Goal: Register for event/course

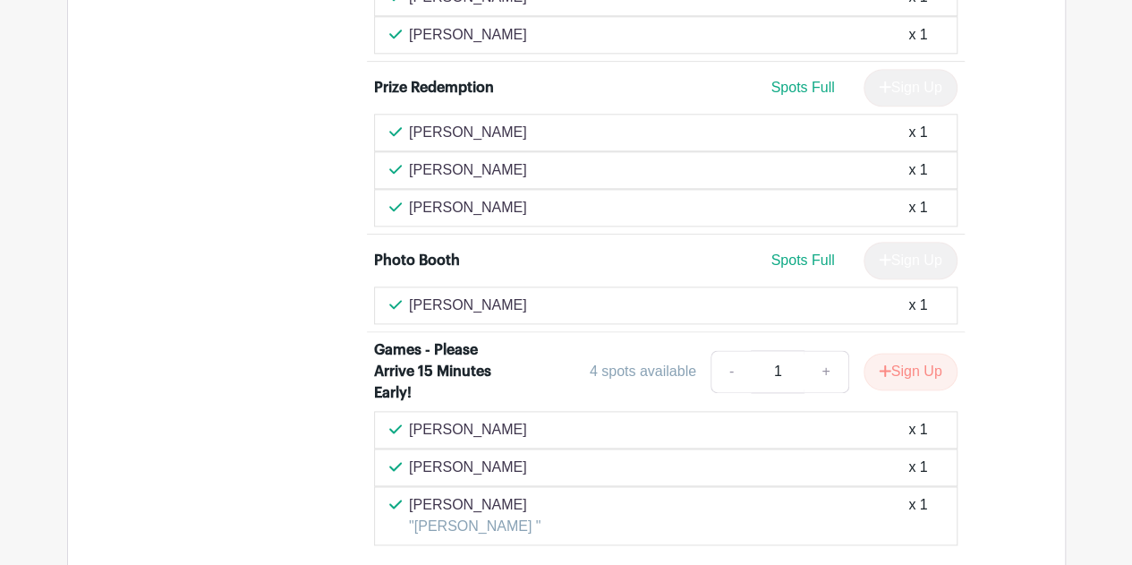
scroll to position [4429, 0]
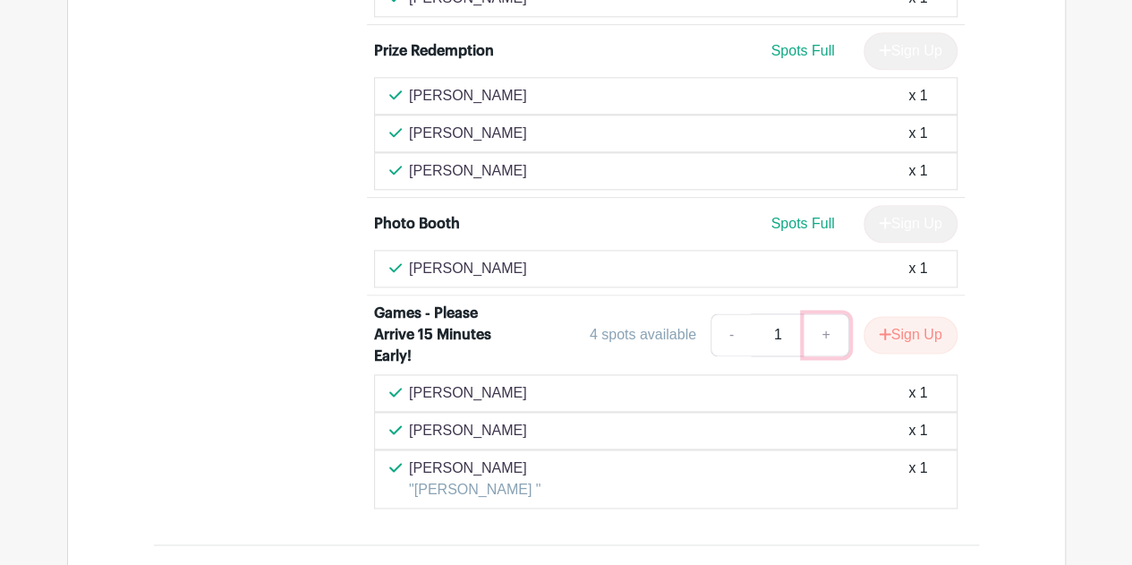
click at [820, 325] on link "+" at bounding box center [826, 334] width 45 height 43
click at [727, 323] on link "-" at bounding box center [731, 334] width 41 height 43
type input "1"
click at [910, 323] on button "Sign Up" at bounding box center [911, 335] width 94 height 38
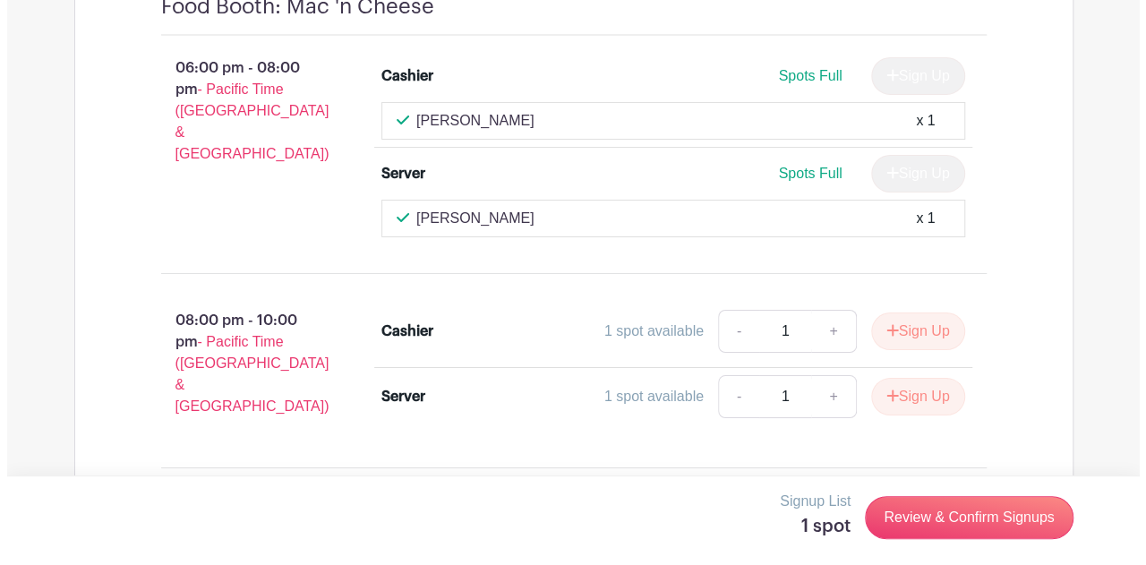
scroll to position [6577, 0]
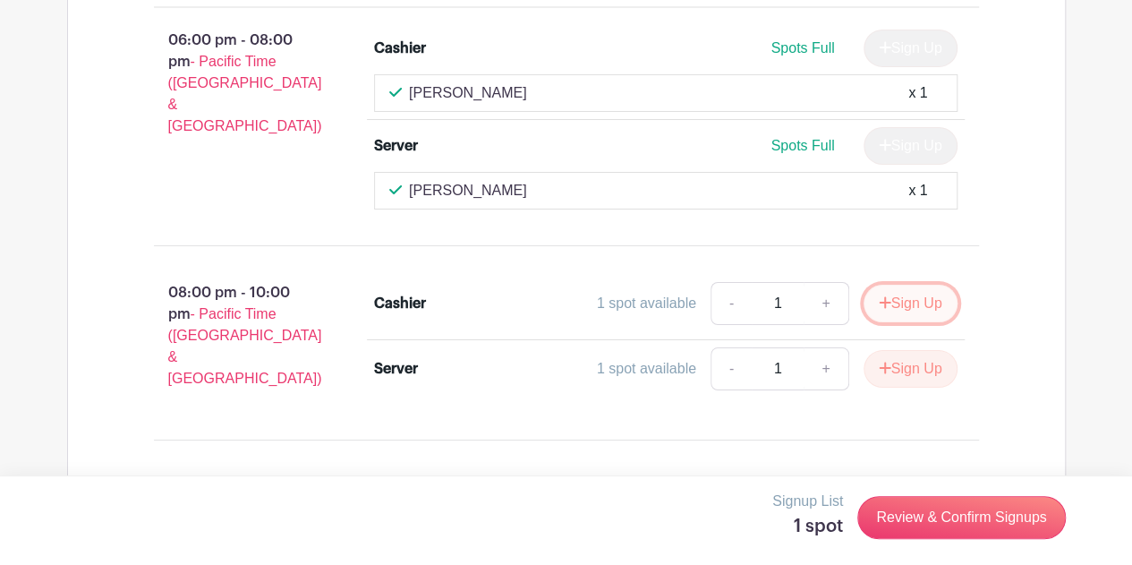
click at [912, 285] on button "Sign Up" at bounding box center [911, 304] width 94 height 38
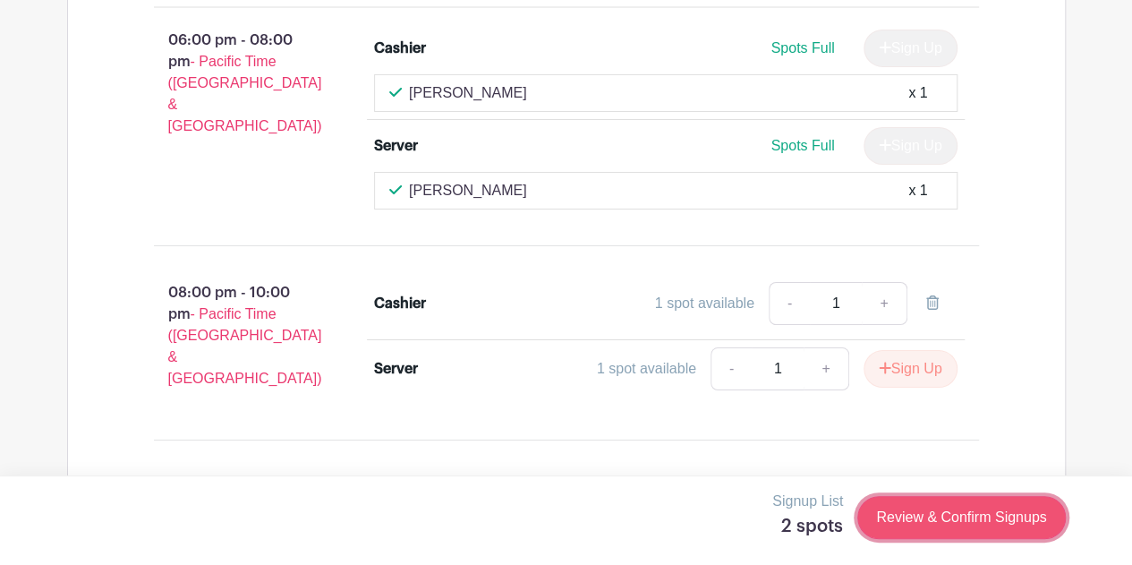
click at [917, 518] on link "Review & Confirm Signups" at bounding box center [962, 517] width 208 height 43
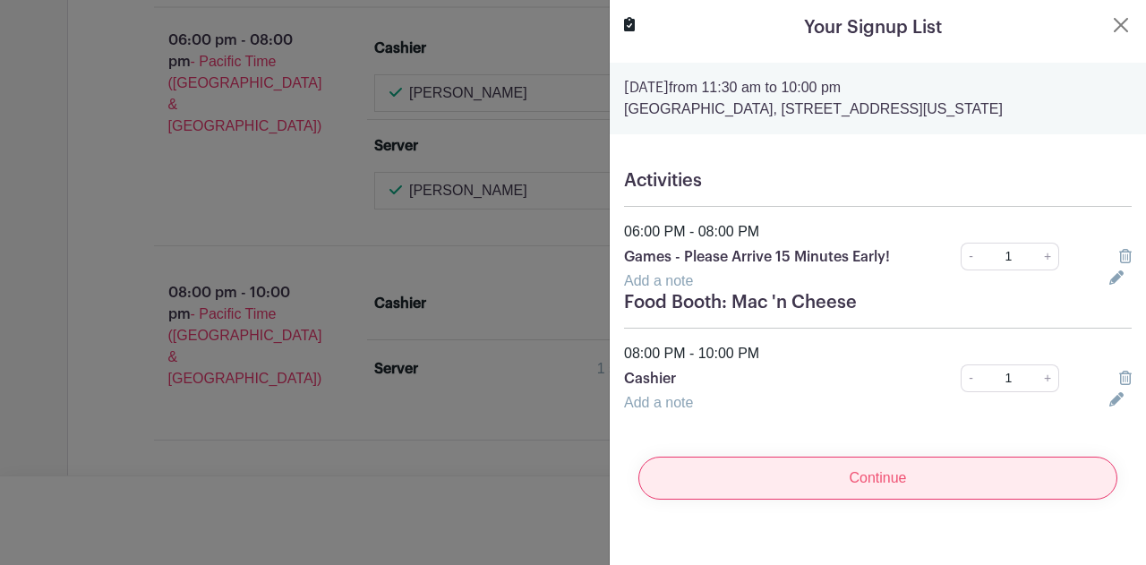
click at [842, 482] on input "Continue" at bounding box center [877, 478] width 479 height 43
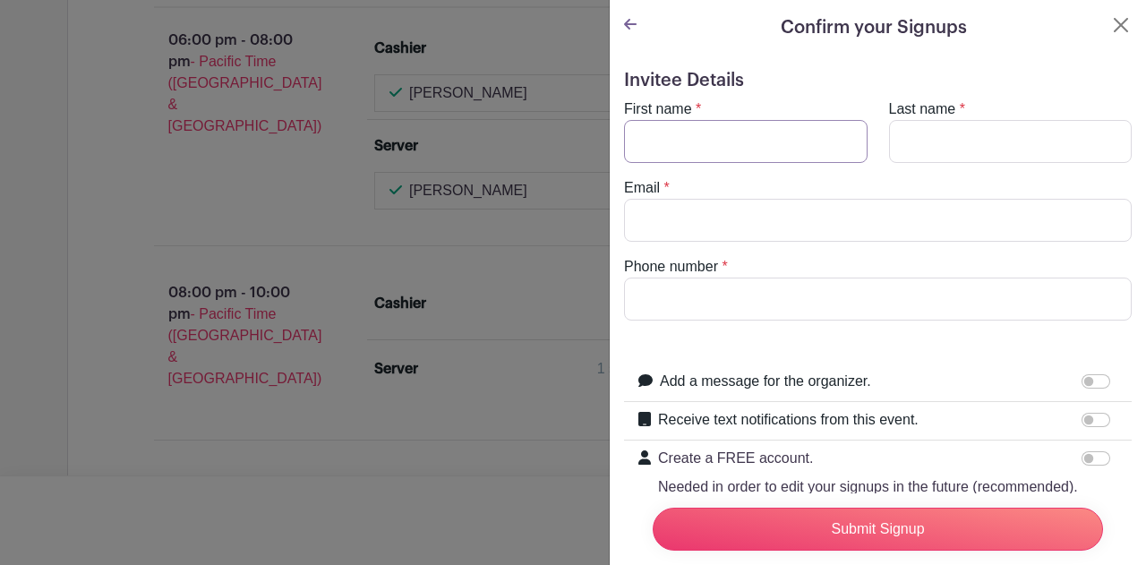
click at [727, 136] on input "First name" at bounding box center [745, 141] width 243 height 43
type input "Curt"
type input "[PERSON_NAME]"
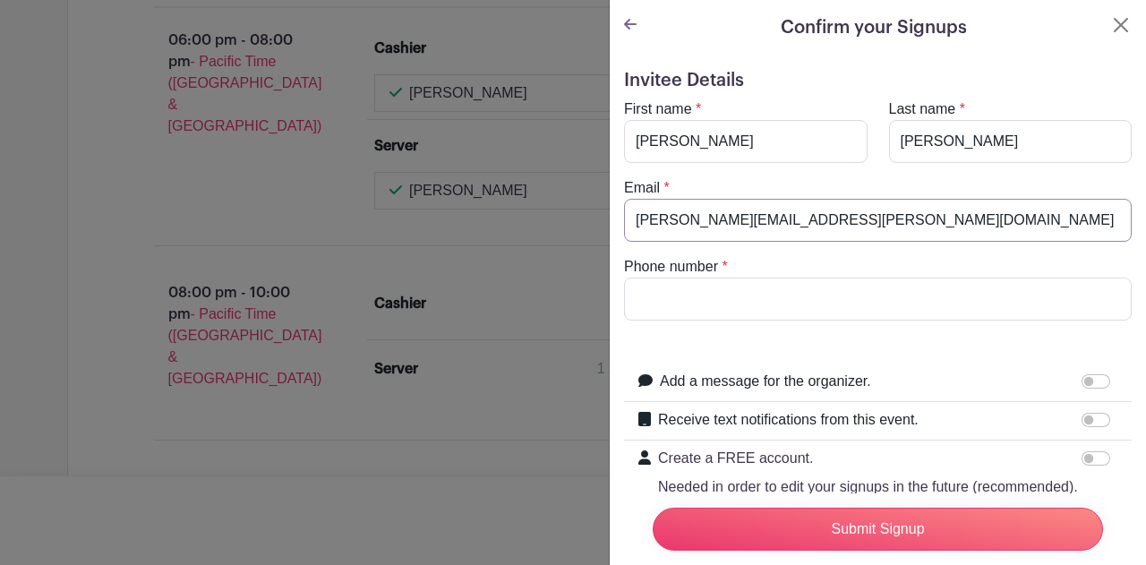
type input "curt.buchanan@gmail.com"
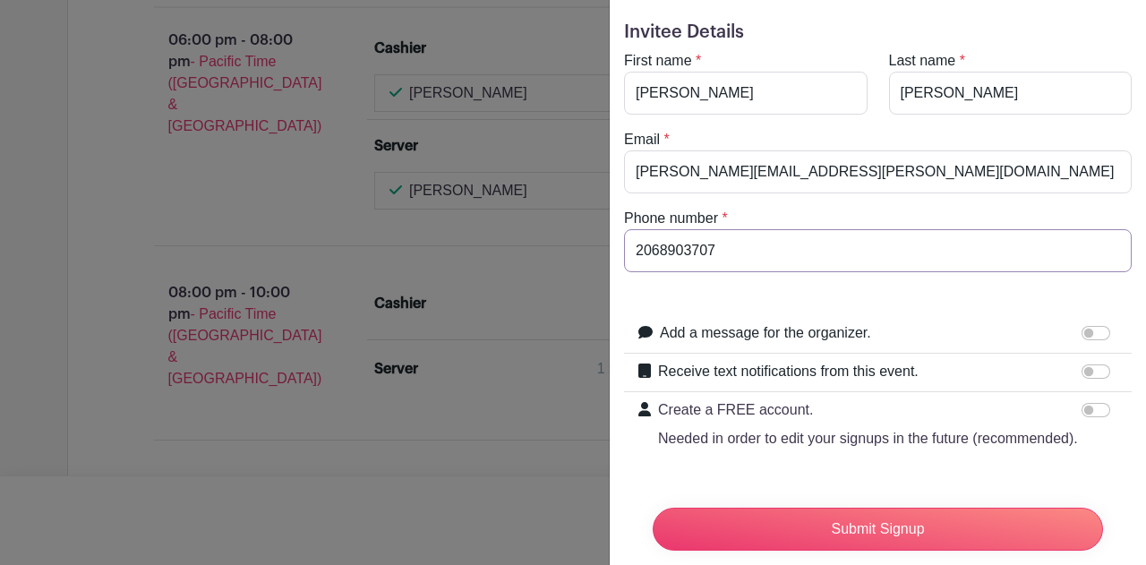
scroll to position [115, 0]
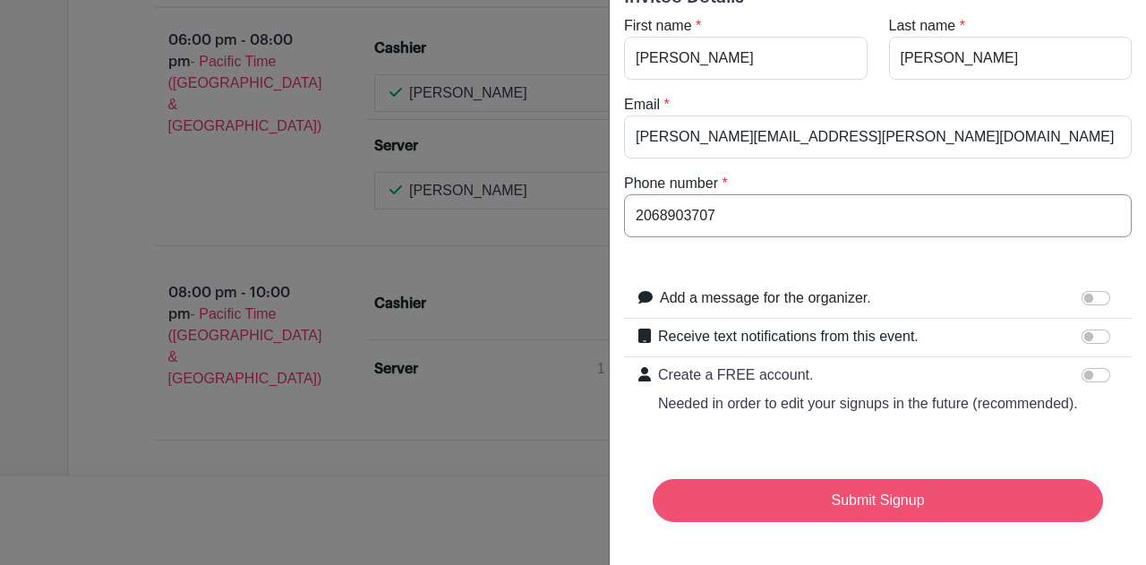
type input "2068903707"
click at [861, 480] on input "Submit Signup" at bounding box center [878, 500] width 450 height 43
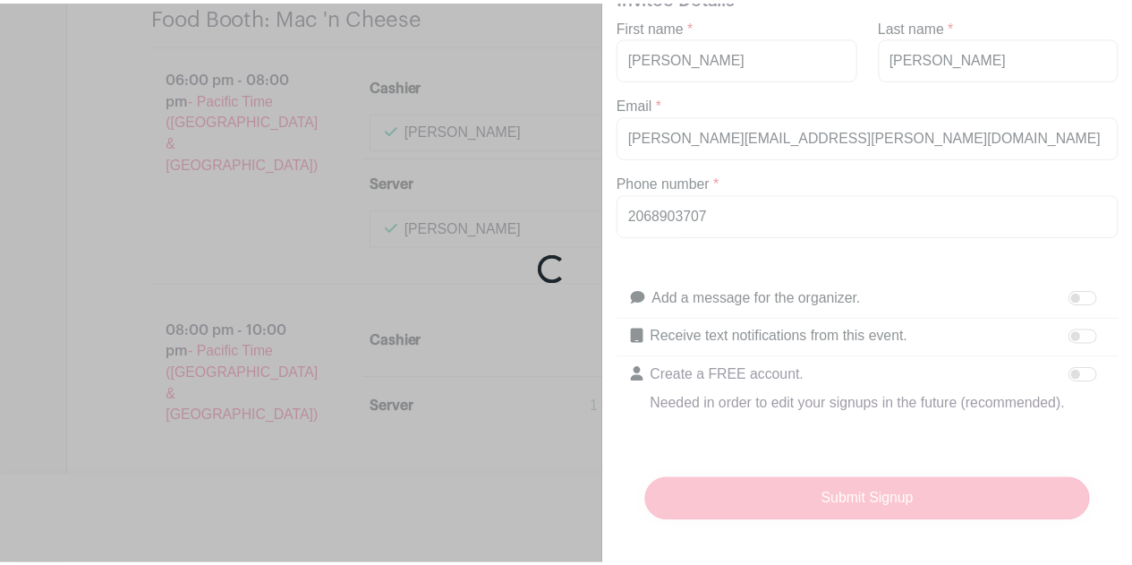
scroll to position [6614, 0]
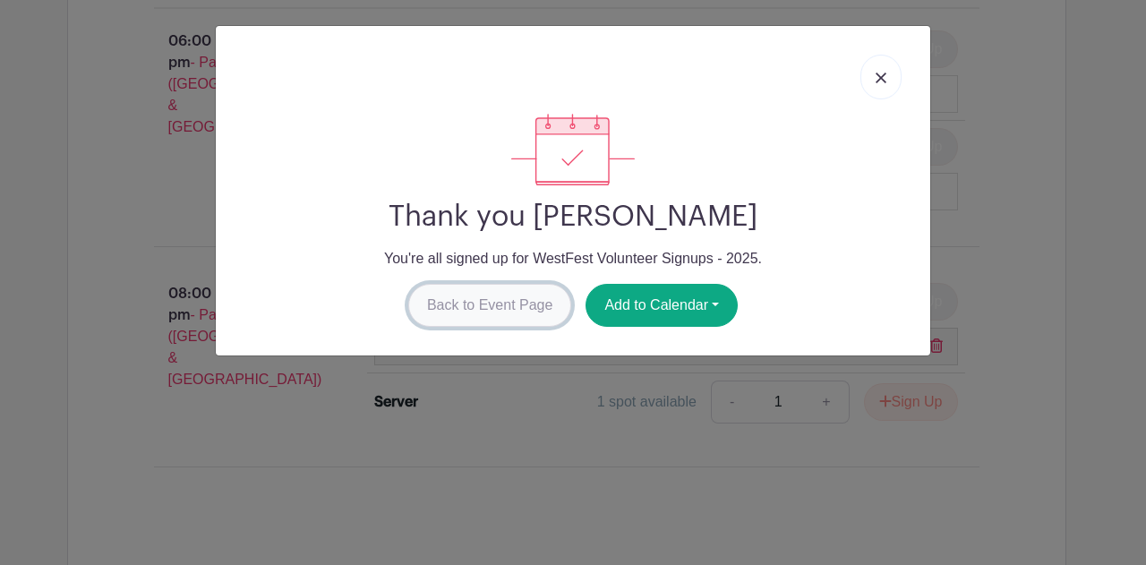
click at [526, 312] on link "Back to Event Page" at bounding box center [490, 305] width 164 height 43
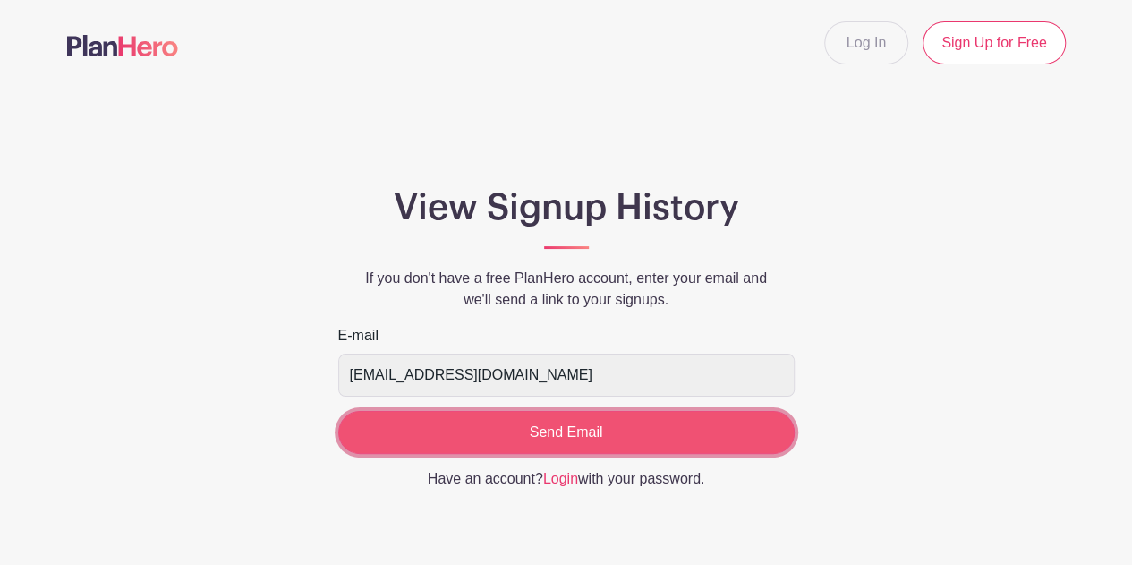
click at [566, 448] on input "Send Email" at bounding box center [566, 432] width 457 height 43
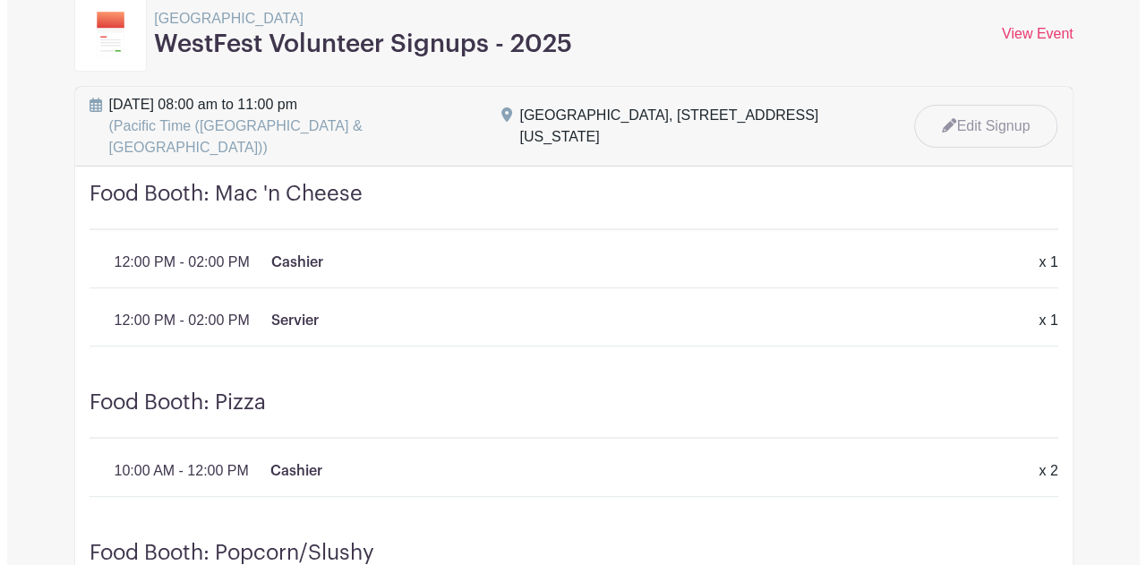
scroll to position [179, 0]
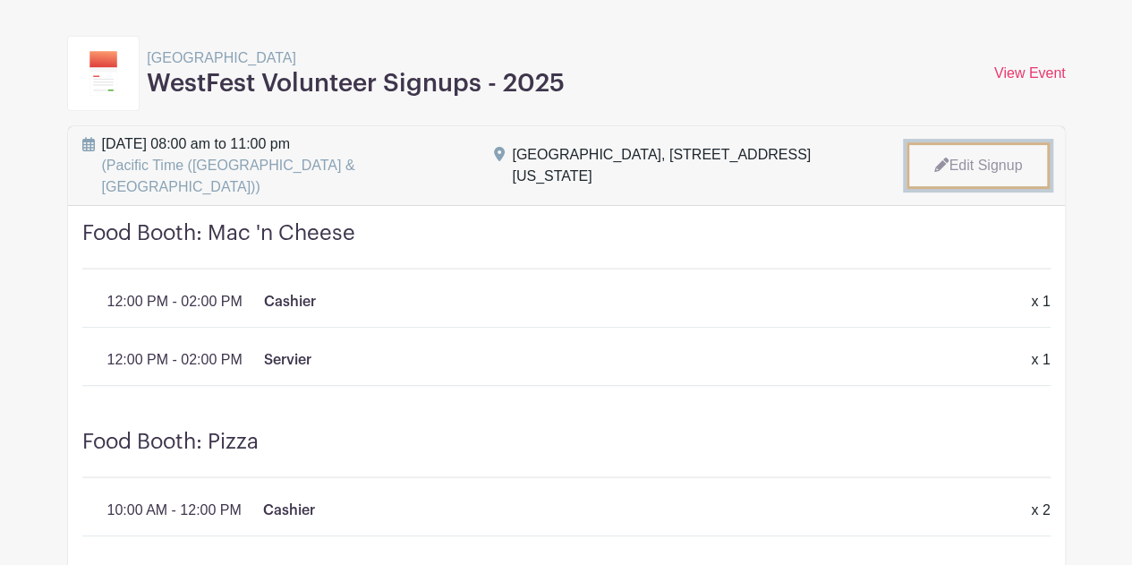
click at [988, 150] on link "Edit Signup" at bounding box center [978, 165] width 143 height 47
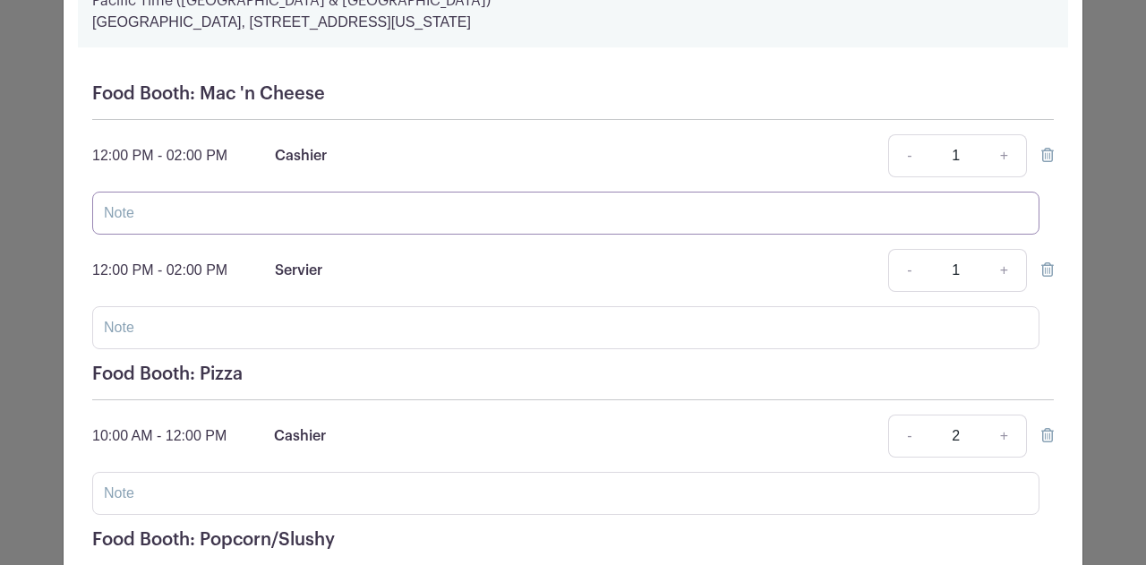
click at [165, 218] on input "text" at bounding box center [565, 213] width 947 height 43
type input "[PERSON_NAME]"
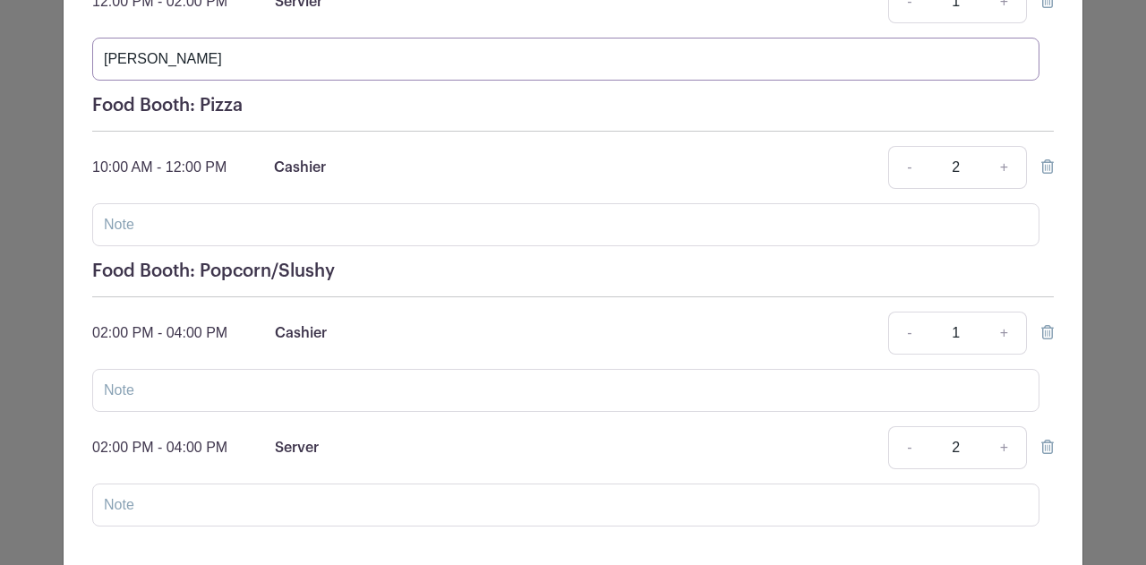
type input "[PERSON_NAME]"
click at [147, 225] on input "text" at bounding box center [565, 224] width 947 height 43
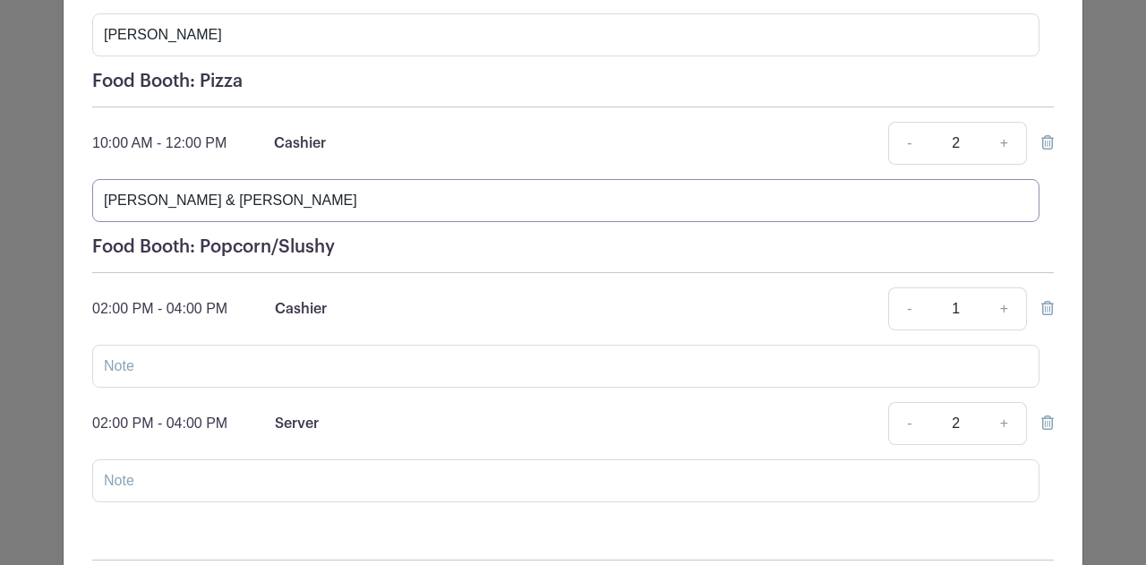
scroll to position [537, 0]
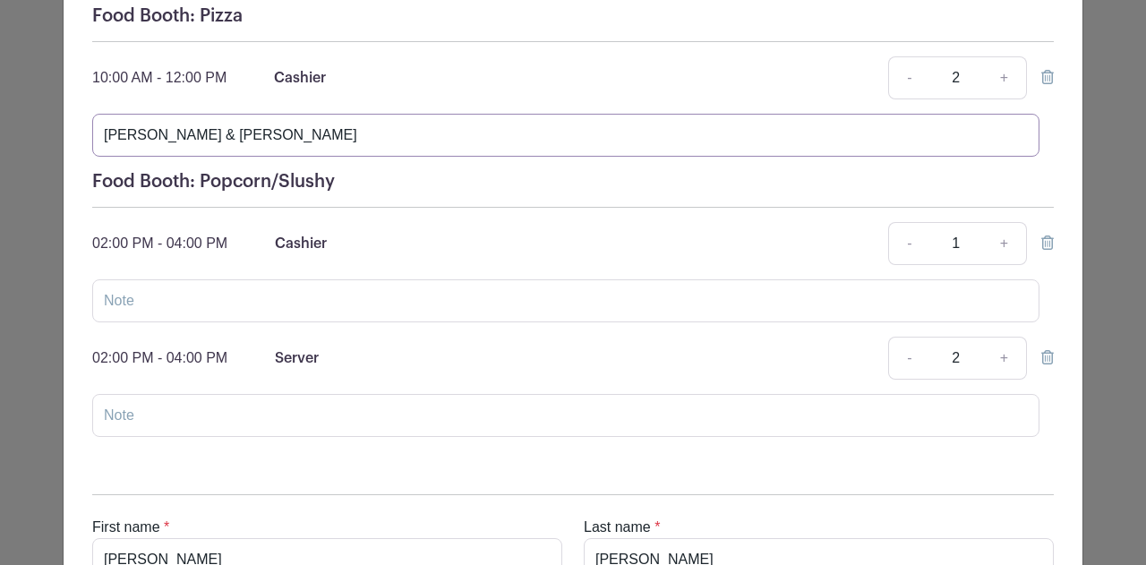
type input "[PERSON_NAME] & [PERSON_NAME]"
click at [124, 299] on input "text" at bounding box center [565, 300] width 947 height 43
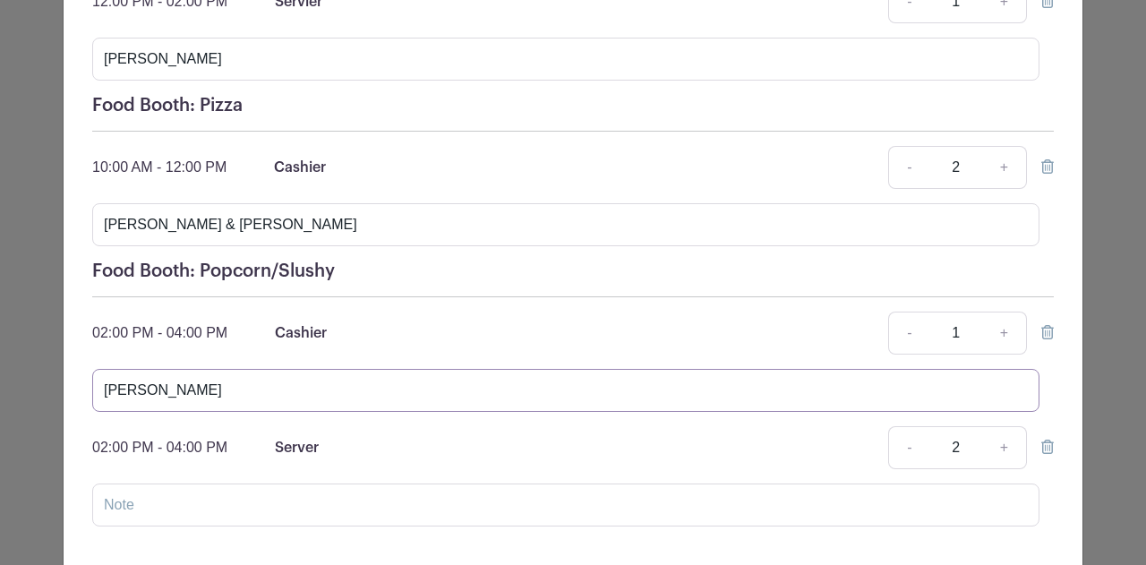
type input "[PERSON_NAME]"
click at [155, 515] on input "text" at bounding box center [565, 504] width 947 height 43
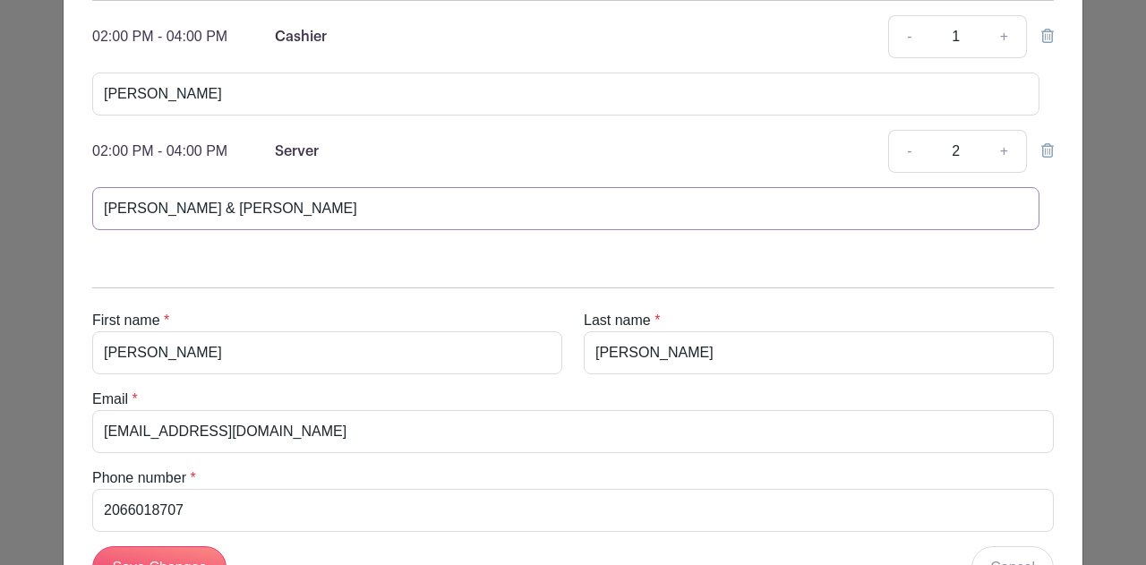
scroll to position [813, 0]
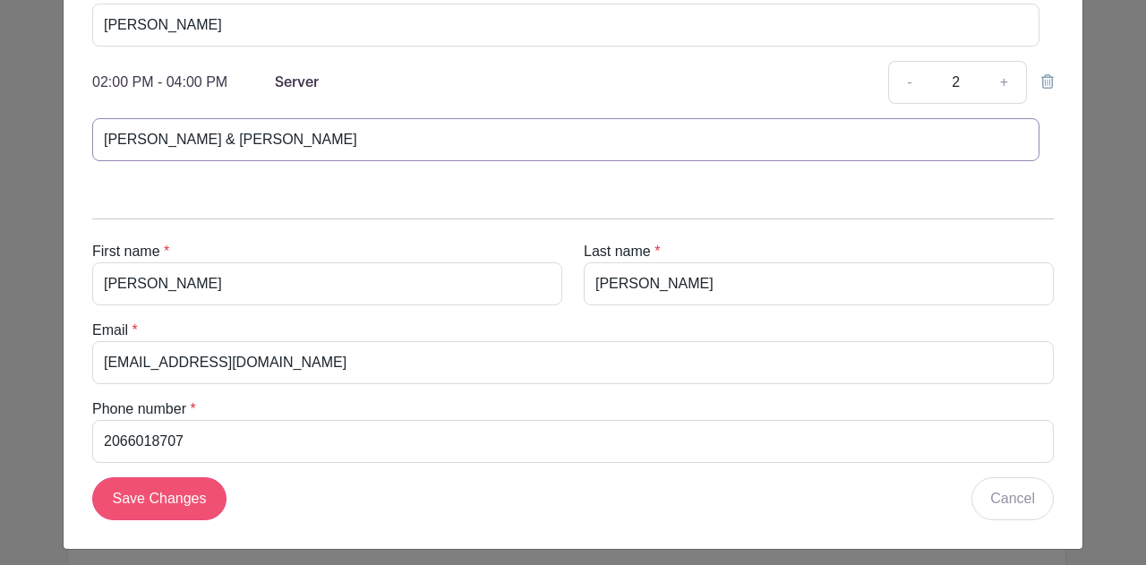
type input "[PERSON_NAME] & [PERSON_NAME]"
click at [184, 490] on input "Save Changes" at bounding box center [159, 498] width 134 height 43
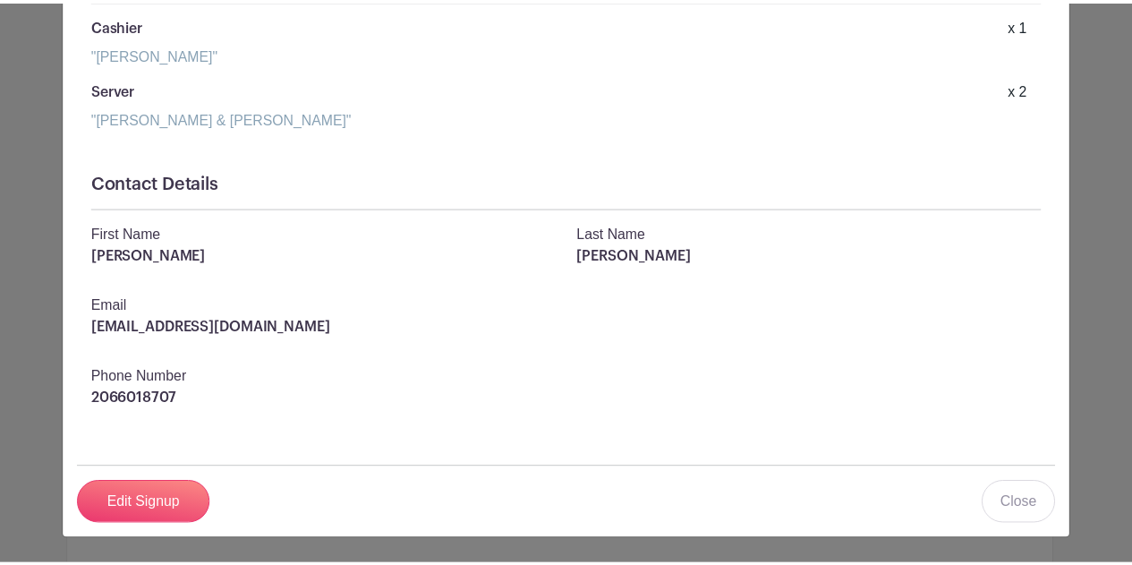
scroll to position [585, 0]
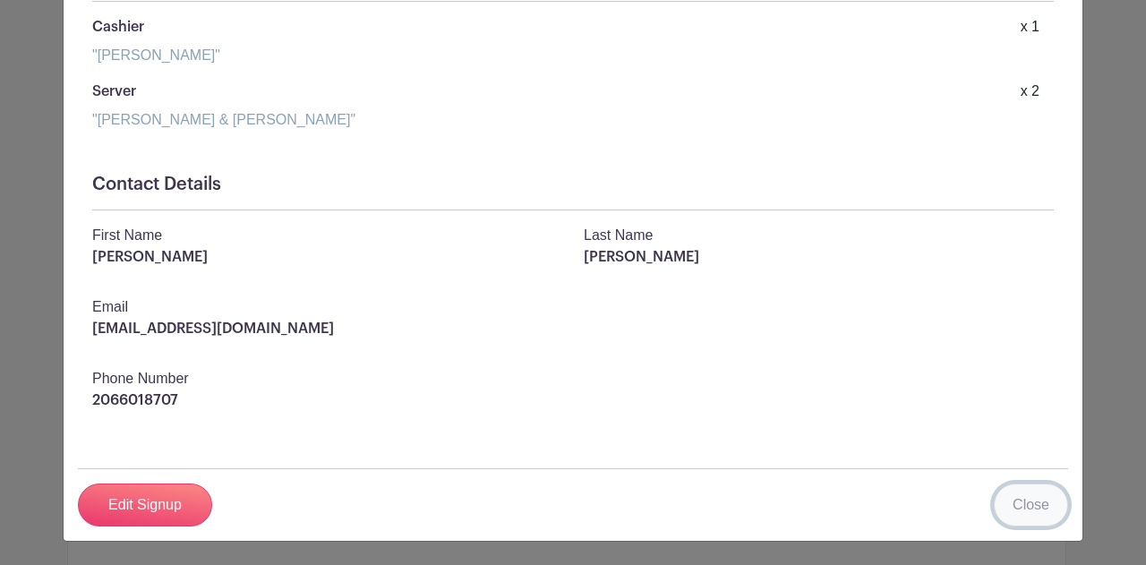
click at [1019, 502] on link "Close" at bounding box center [1031, 504] width 74 height 43
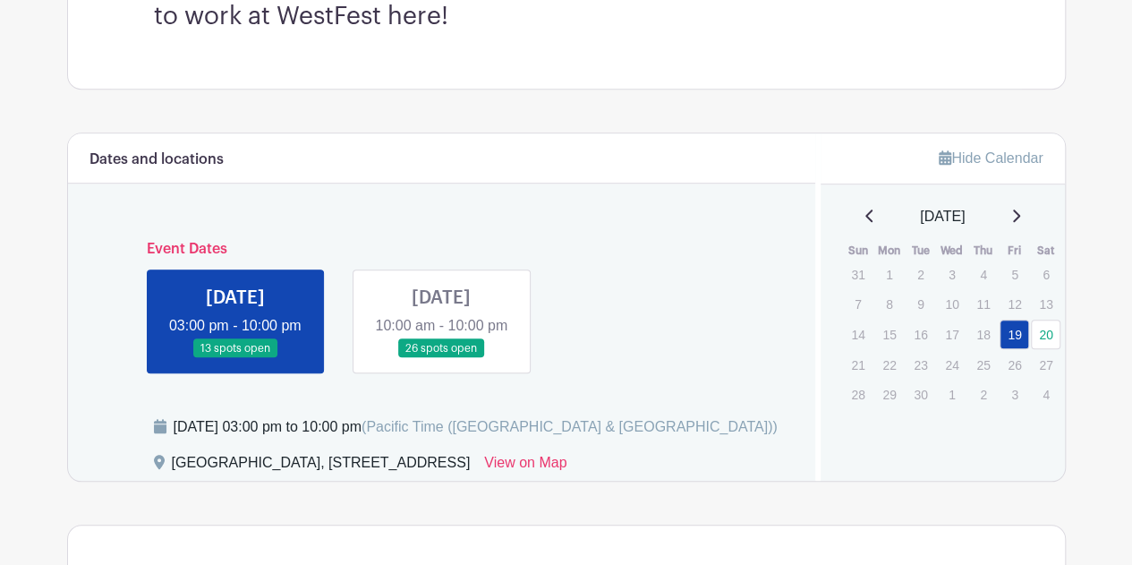
scroll to position [627, 0]
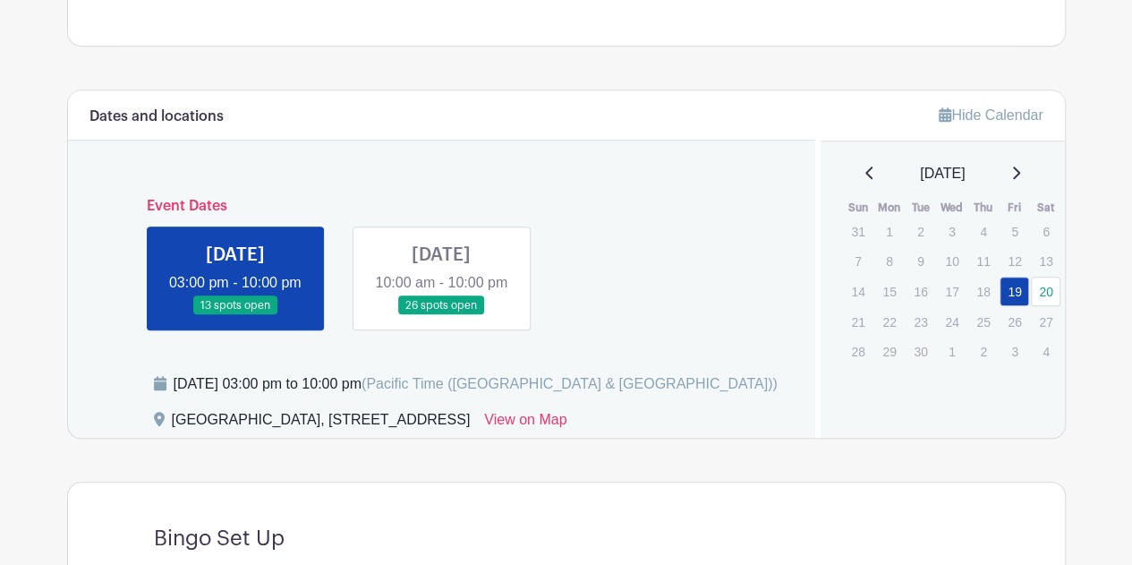
click at [441, 315] on link at bounding box center [441, 315] width 0 height 0
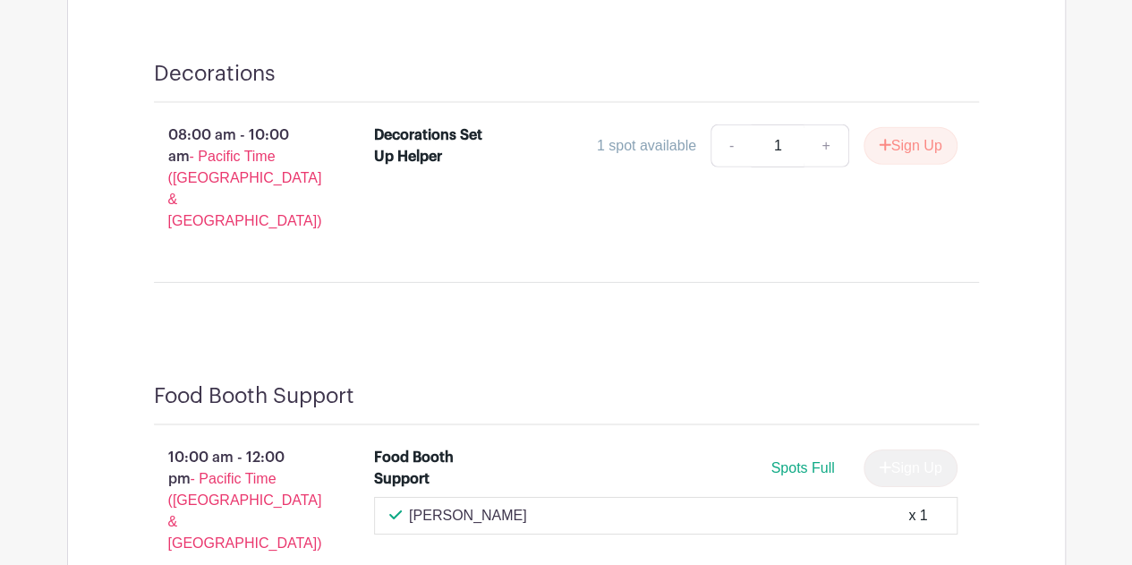
scroll to position [6356, 0]
